Goal: Information Seeking & Learning: Find specific fact

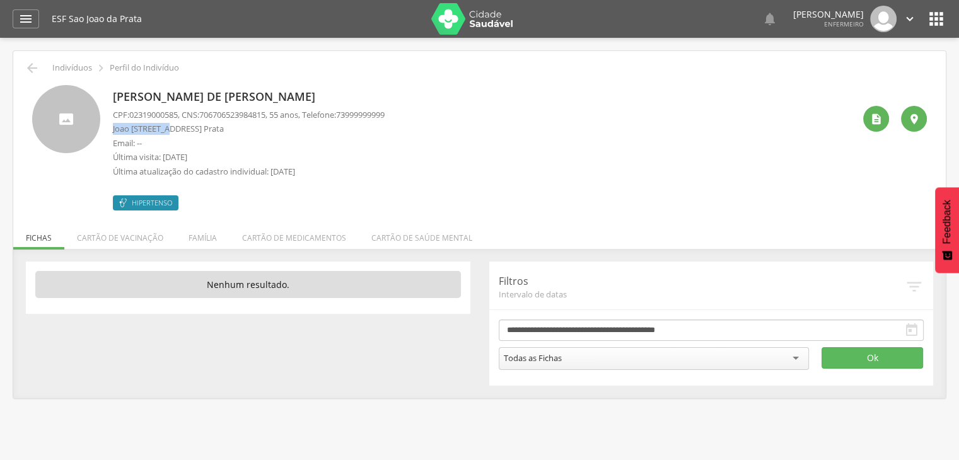
drag, startPoint x: 113, startPoint y: 129, endPoint x: 170, endPoint y: 124, distance: 57.0
click at [170, 124] on p "Joao Bernadino, 78 Casa - São João da Prata" at bounding box center [249, 129] width 272 height 12
click at [171, 124] on p "Joao Bernadino, 78 Casa - São João da Prata" at bounding box center [249, 129] width 272 height 12
click at [110, 129] on div "Eliene Maria de Jesus Reis CPF: 02319000585 , CNS: 706706523984815 , 55 anos, T…" at bounding box center [479, 147] width 895 height 125
drag, startPoint x: 110, startPoint y: 129, endPoint x: 151, endPoint y: 125, distance: 41.2
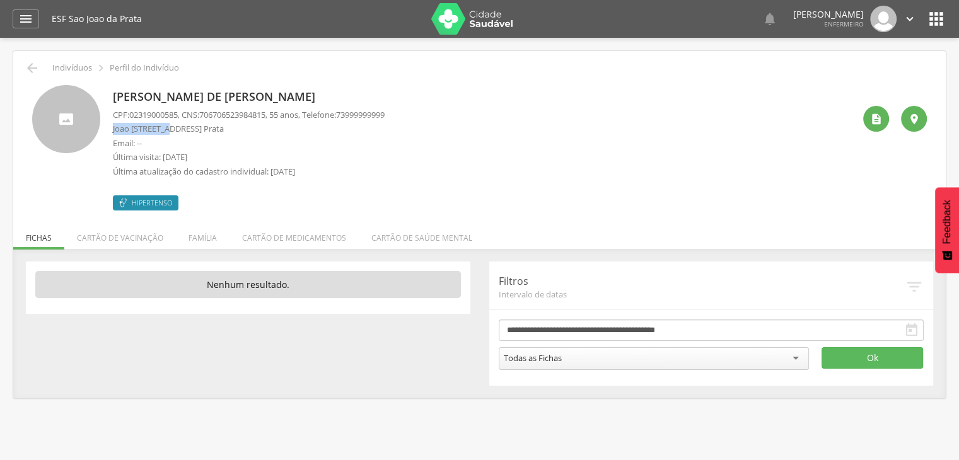
click at [151, 125] on div "Eliene Maria de Jesus Reis CPF: 02319000585 , CNS: 706706523984815 , 55 anos, T…" at bounding box center [479, 147] width 895 height 125
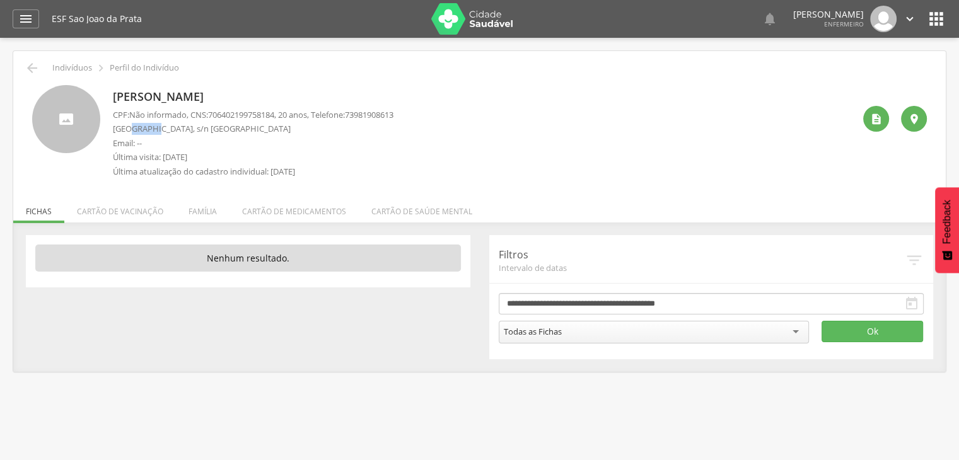
drag, startPoint x: 129, startPoint y: 127, endPoint x: 151, endPoint y: 126, distance: 22.1
click at [151, 126] on p "[GEOGRAPHIC_DATA], s/n [GEOGRAPHIC_DATA]" at bounding box center [253, 129] width 281 height 12
drag, startPoint x: 141, startPoint y: 134, endPoint x: 151, endPoint y: 130, distance: 11.0
click at [151, 130] on p "[GEOGRAPHIC_DATA], s/n [GEOGRAPHIC_DATA]" at bounding box center [253, 129] width 281 height 12
copy p "Piragi"
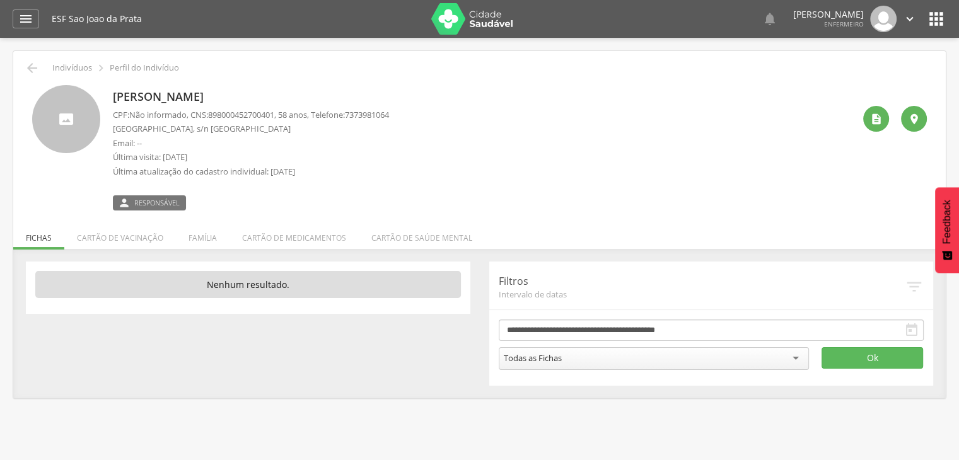
click at [115, 128] on p "Novo Horizonte, s/n Casa - São João da Prata" at bounding box center [251, 129] width 276 height 12
drag, startPoint x: 115, startPoint y: 128, endPoint x: 177, endPoint y: 125, distance: 62.5
click at [179, 124] on p "Novo Horizonte, s/n Casa - São João da Prata" at bounding box center [251, 129] width 276 height 12
click at [171, 144] on p "Email: --" at bounding box center [251, 143] width 276 height 12
drag, startPoint x: 110, startPoint y: 127, endPoint x: 170, endPoint y: 124, distance: 60.6
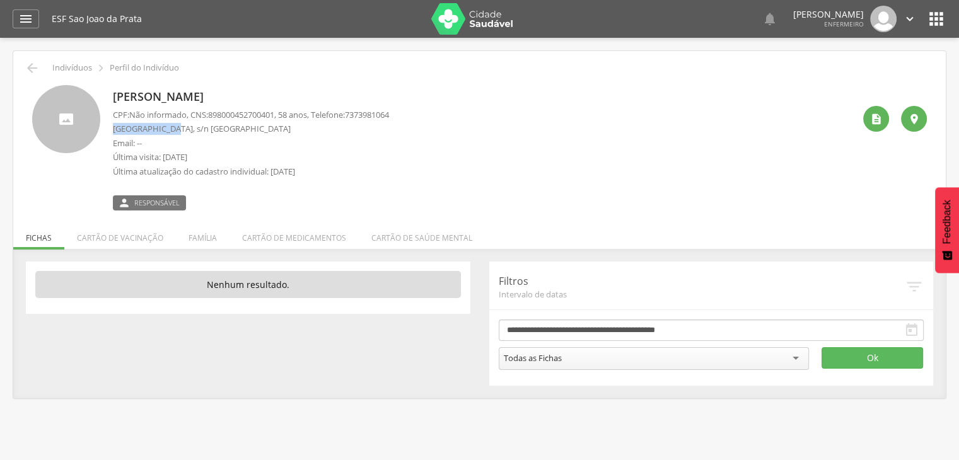
click at [170, 124] on div "Eloisio Souza Jardim CPF: Não informado , CNS: 898000452700401 , 58 anos, Telef…" at bounding box center [479, 147] width 895 height 125
copy p "Novo Horizonte"
click at [166, 147] on p "Email: --" at bounding box center [251, 143] width 276 height 12
drag, startPoint x: 115, startPoint y: 130, endPoint x: 171, endPoint y: 128, distance: 56.8
click at [171, 128] on p "Novo Horizonte, s/n Casa - São João da Prata" at bounding box center [251, 129] width 276 height 12
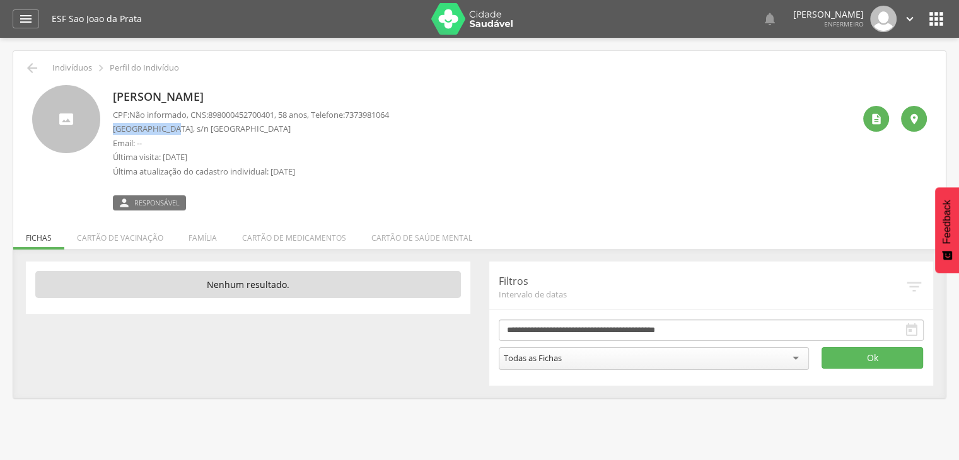
copy p "Novo Horizonte"
drag, startPoint x: 129, startPoint y: 125, endPoint x: 170, endPoint y: 124, distance: 41.0
click at [170, 124] on p "Rua Sao Vicente, 29 Casa - São João da Prata" at bounding box center [251, 129] width 276 height 12
drag, startPoint x: 130, startPoint y: 130, endPoint x: 173, endPoint y: 127, distance: 43.6
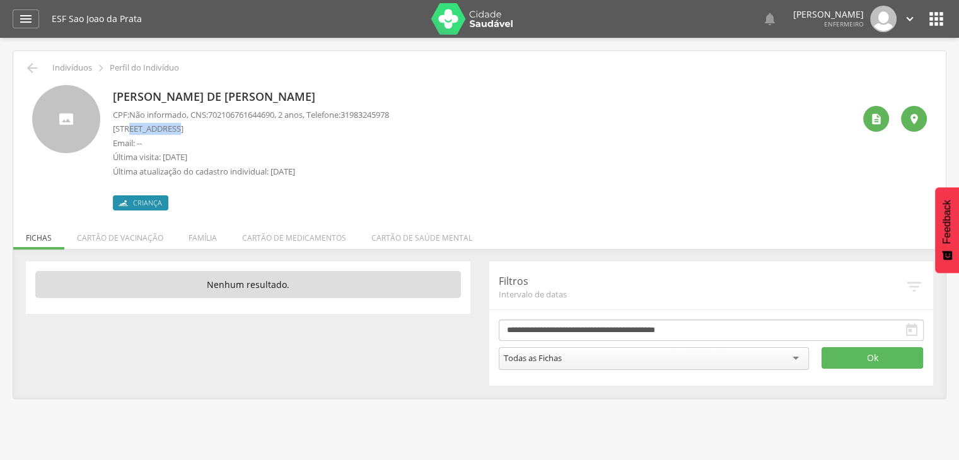
click at [173, 127] on p "Rua Sao Vicente, 29 Casa - São João da Prata" at bounding box center [251, 129] width 276 height 12
copy p "Sao Vicente"
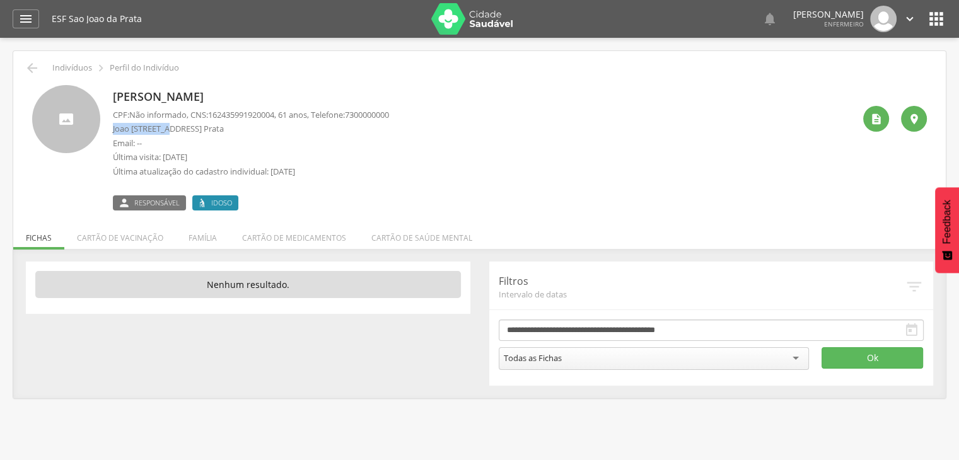
drag, startPoint x: 113, startPoint y: 134, endPoint x: 171, endPoint y: 131, distance: 58.7
click at [171, 131] on p "Joao Bernadino, 78 Casa - São João da Prata" at bounding box center [251, 129] width 276 height 12
copy p "Joao Bernadino"
click at [113, 128] on p "São Lucas, S/n Casa - São João da Prata" at bounding box center [251, 129] width 276 height 12
drag, startPoint x: 112, startPoint y: 128, endPoint x: 131, endPoint y: 128, distance: 18.9
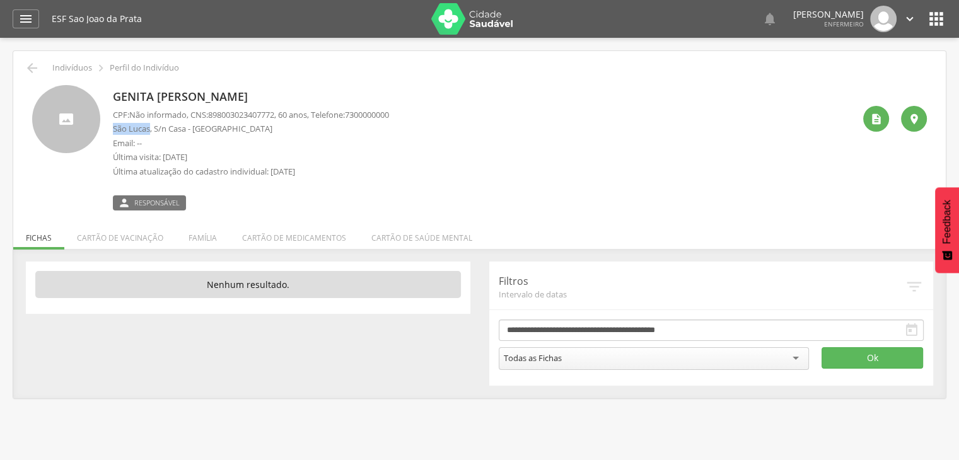
click at [131, 128] on p "São Lucas, S/n Casa - São João da Prata" at bounding box center [251, 129] width 276 height 12
copy p "São Lucas"
drag, startPoint x: 112, startPoint y: 126, endPoint x: 149, endPoint y: 127, distance: 36.6
click at [149, 127] on p "São Lucas, s/n Casa - São João da Prata" at bounding box center [253, 129] width 281 height 12
copy p "São Lucas"
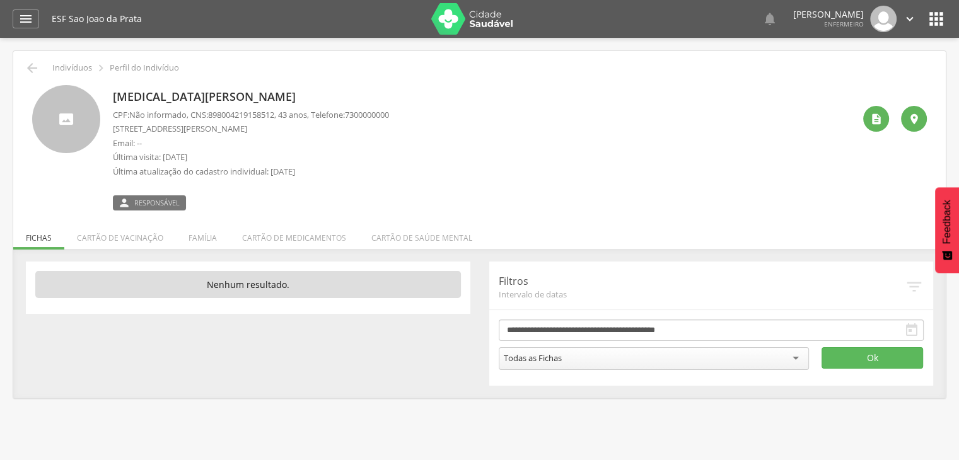
click at [127, 134] on p "[STREET_ADDRESS][PERSON_NAME]" at bounding box center [251, 129] width 276 height 12
click at [127, 134] on p "Rua João Bernadino, 51 Casa - São João da Prata" at bounding box center [251, 129] width 276 height 12
click at [128, 133] on p "Rua João Bernadino, 51 Casa - São João da Prata" at bounding box center [251, 129] width 276 height 12
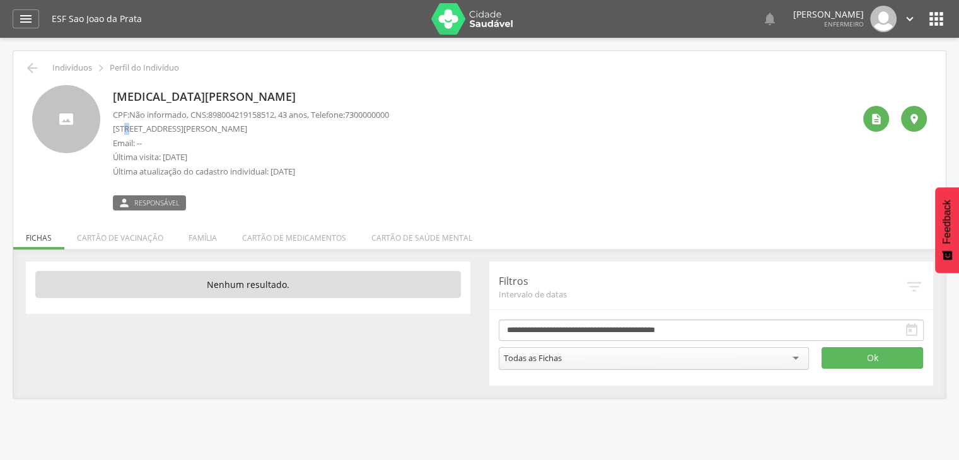
click at [128, 133] on p "Rua João Bernadino, 51 Casa - São João da Prata" at bounding box center [251, 129] width 276 height 12
drag, startPoint x: 125, startPoint y: 131, endPoint x: 136, endPoint y: 130, distance: 10.2
click at [136, 130] on p "Rua João Bernadino, 51 Casa - São João da Prata" at bounding box center [251, 129] width 276 height 12
click at [183, 141] on p "Email: --" at bounding box center [251, 143] width 276 height 12
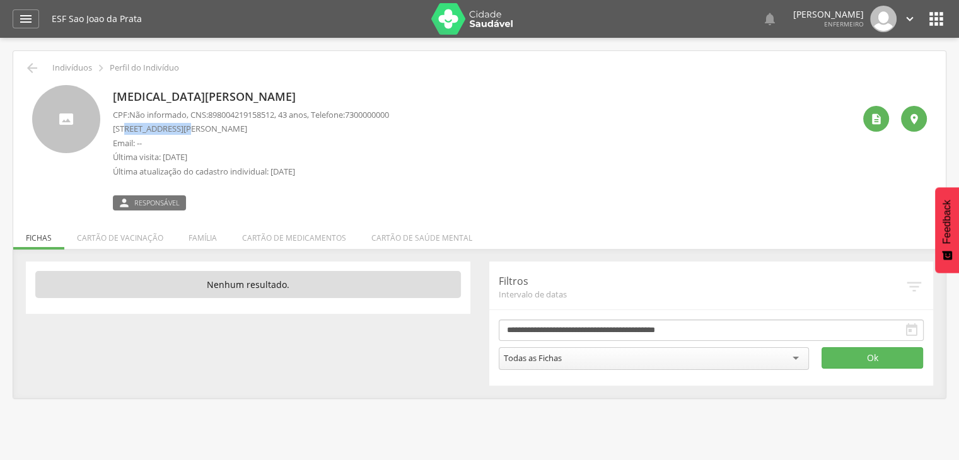
drag, startPoint x: 128, startPoint y: 128, endPoint x: 188, endPoint y: 130, distance: 59.9
click at [188, 130] on p "Rua João Bernadino, 51 Casa - São João da Prata" at bounding box center [251, 129] width 276 height 12
copy p "João Bernadino"
drag, startPoint x: 177, startPoint y: 129, endPoint x: 200, endPoint y: 150, distance: 31.3
click at [200, 150] on div "CPF: Não informado , CNS: 898004219158512 , 43 anos, Telefone: 7300000000 Rua J…" at bounding box center [251, 146] width 276 height 75
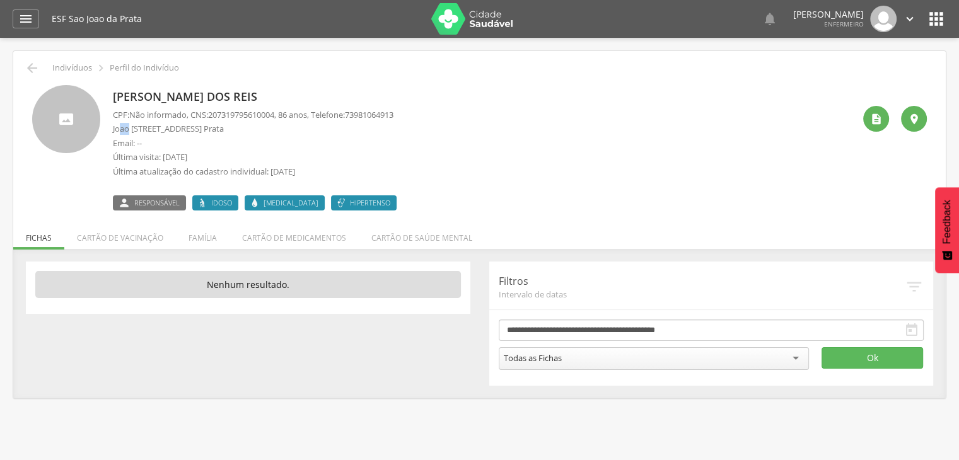
drag, startPoint x: 117, startPoint y: 128, endPoint x: 129, endPoint y: 125, distance: 11.6
click at [129, 125] on p "Joao [STREET_ADDRESS] Prata" at bounding box center [253, 129] width 281 height 12
drag, startPoint x: 114, startPoint y: 130, endPoint x: 143, endPoint y: 132, distance: 29.1
click at [144, 132] on p "Joao [STREET_ADDRESS] Prata" at bounding box center [253, 129] width 281 height 12
click at [111, 135] on div "[PERSON_NAME] dos Reis CPF: Não informado , CNS: [PHONE_NUMBER] , 86 anos, Tele…" at bounding box center [479, 147] width 895 height 125
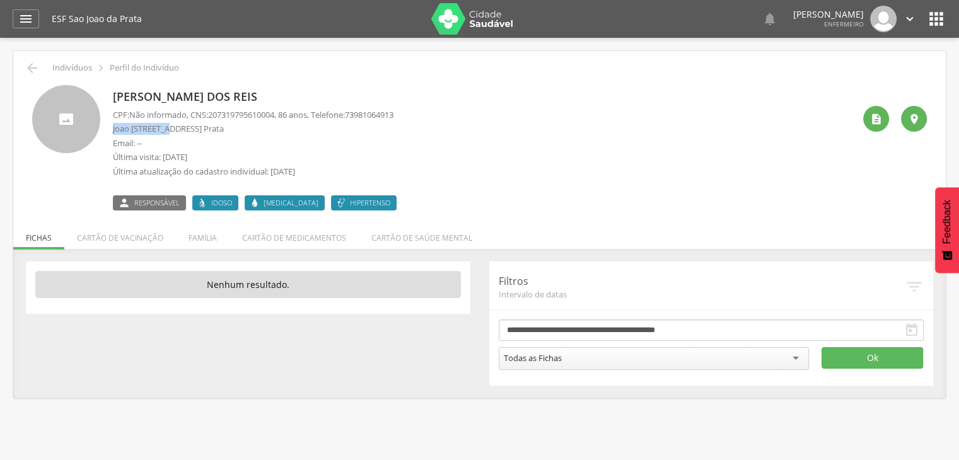
drag, startPoint x: 112, startPoint y: 125, endPoint x: 170, endPoint y: 129, distance: 58.8
click at [170, 129] on div "[PERSON_NAME] dos Reis CPF: Não informado , CNS: [PHONE_NUMBER] , 86 anos, Tele…" at bounding box center [479, 147] width 895 height 125
copy p "[PERSON_NAME]"
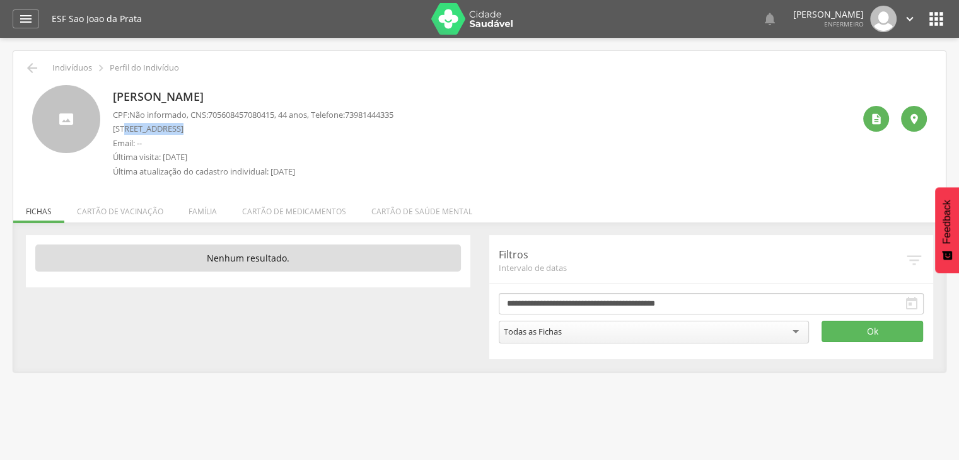
drag, startPoint x: 127, startPoint y: 129, endPoint x: 174, endPoint y: 130, distance: 47.3
click at [174, 130] on p "Rua Vista Alegre, 13 Casa - São João da Prata" at bounding box center [253, 129] width 281 height 12
copy p "Vista Alegre"
